Goal: Task Accomplishment & Management: Use online tool/utility

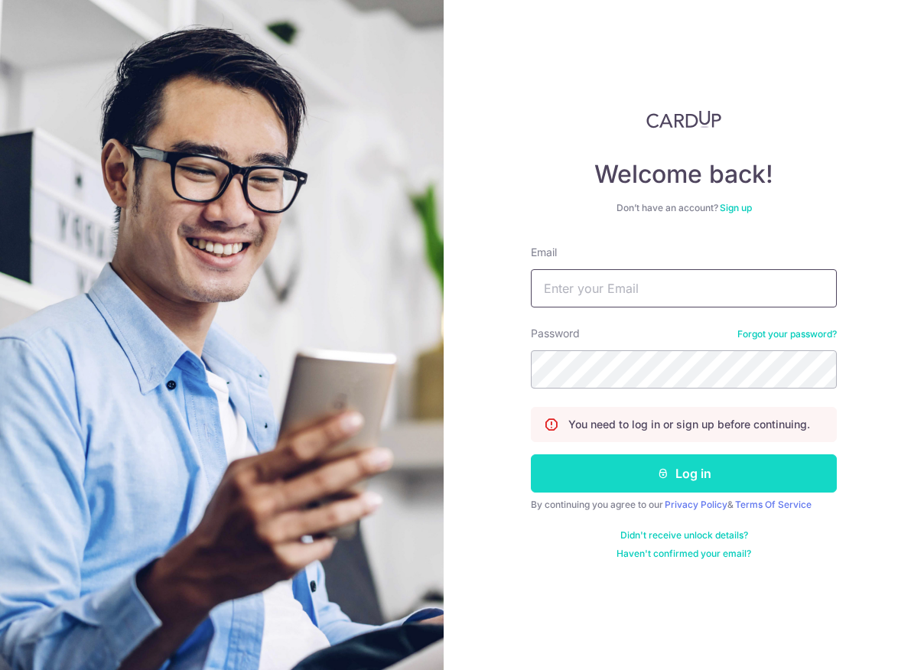
type input "[PERSON_NAME][EMAIL_ADDRESS][DOMAIN_NAME]"
click at [676, 475] on button "Log in" at bounding box center [684, 473] width 306 height 38
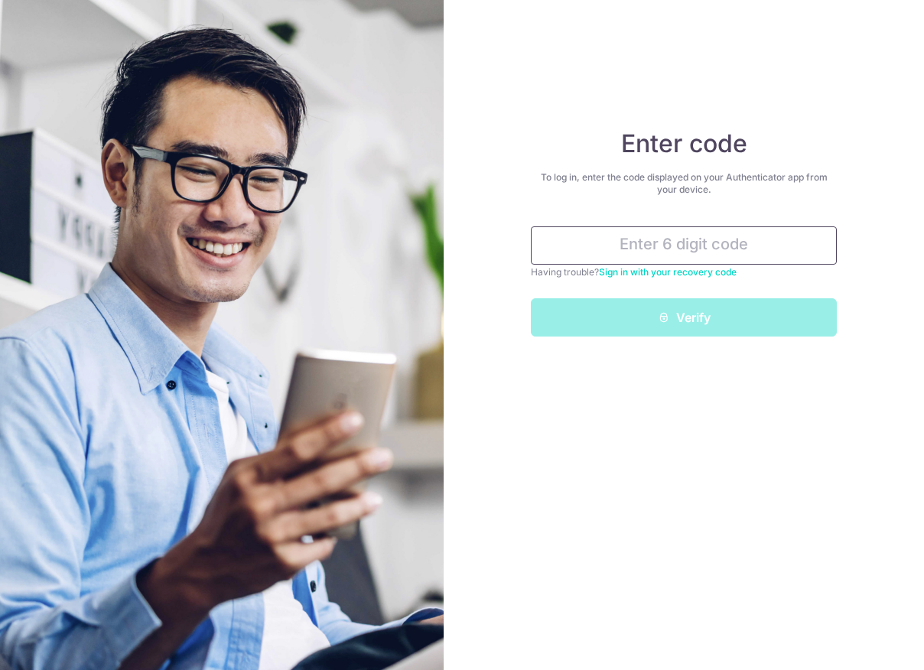
click at [722, 242] on input "text" at bounding box center [684, 245] width 306 height 38
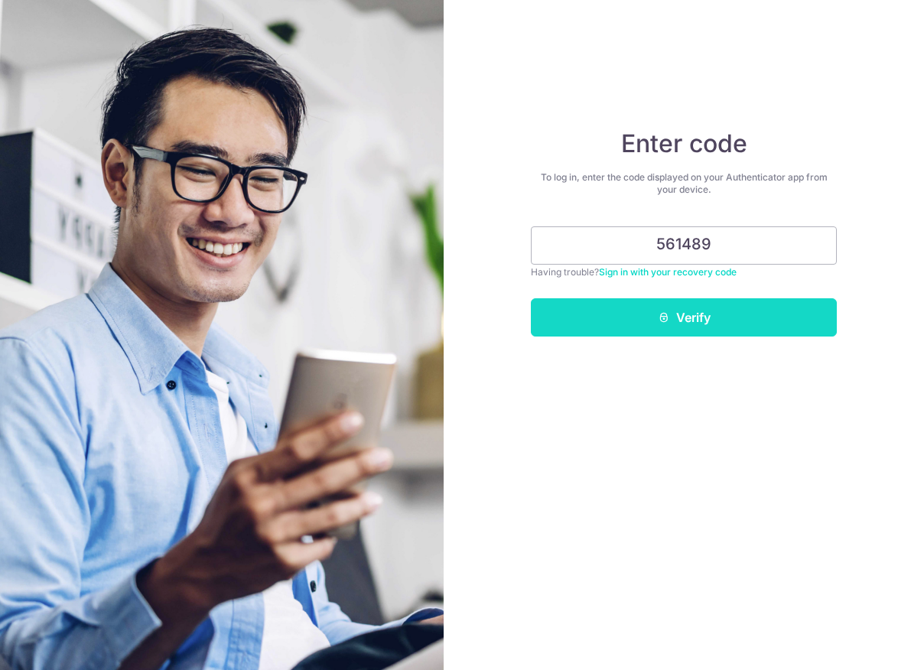
type input "561489"
click at [710, 317] on button "Verify" at bounding box center [684, 317] width 306 height 38
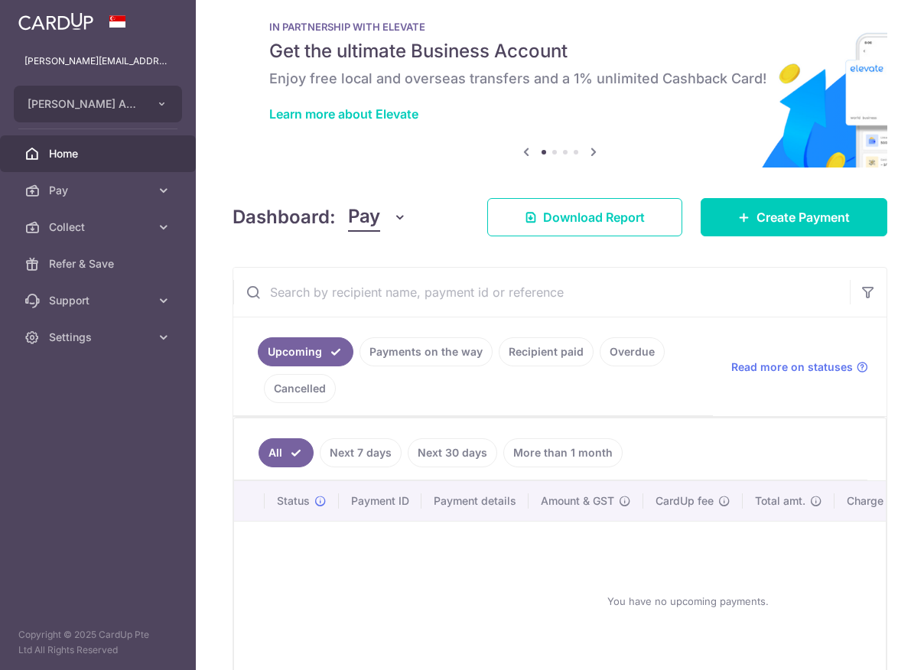
scroll to position [122, 0]
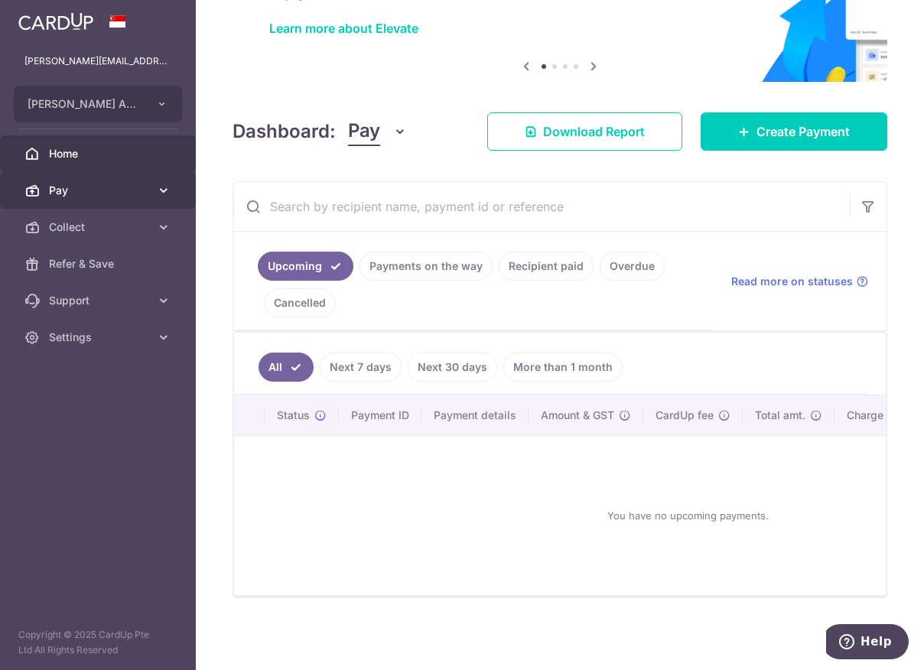
click at [151, 193] on link "Pay" at bounding box center [98, 190] width 196 height 37
